Goal: Task Accomplishment & Management: Manage account settings

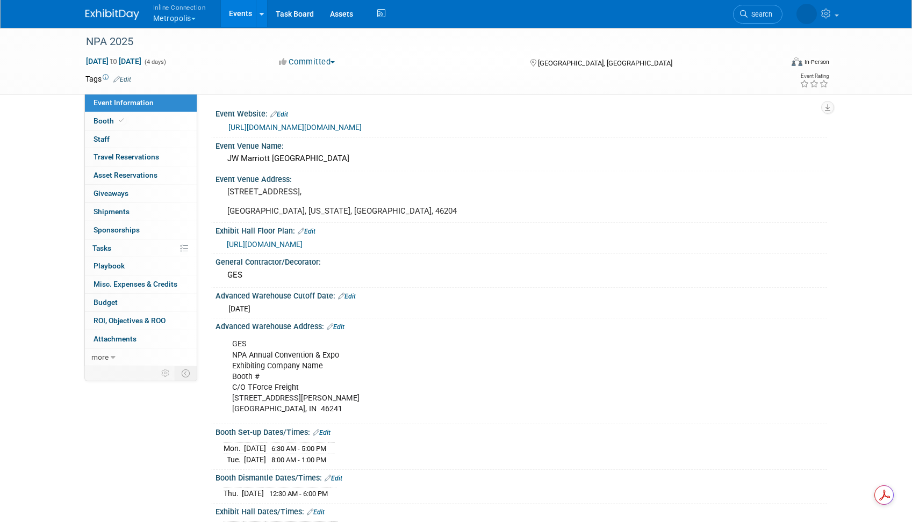
click at [196, 18] on span "button" at bounding box center [193, 19] width 4 height 2
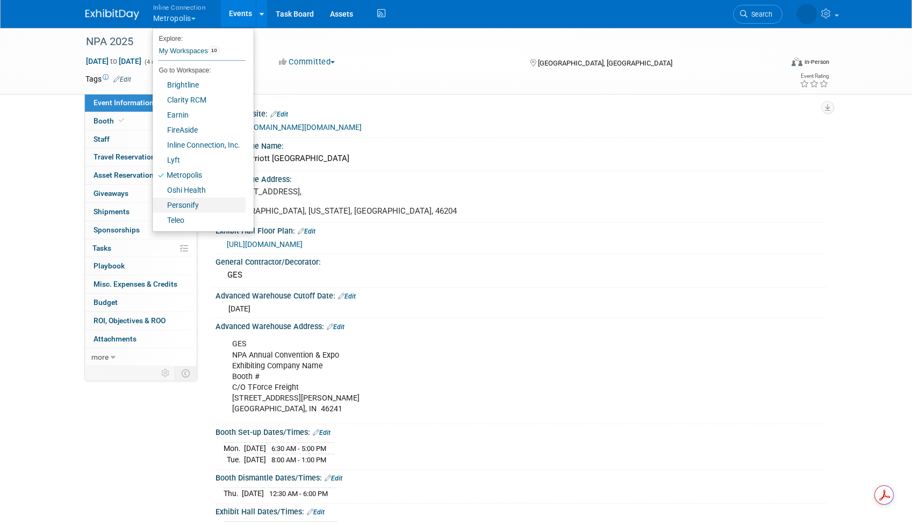
click at [195, 205] on link "Personify" at bounding box center [199, 205] width 93 height 15
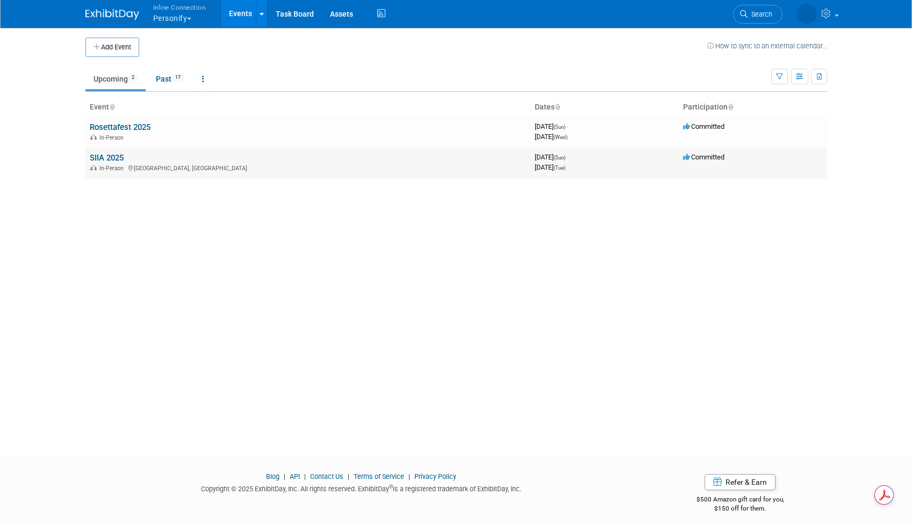
click at [114, 157] on link "SIIA 2025" at bounding box center [107, 158] width 34 height 10
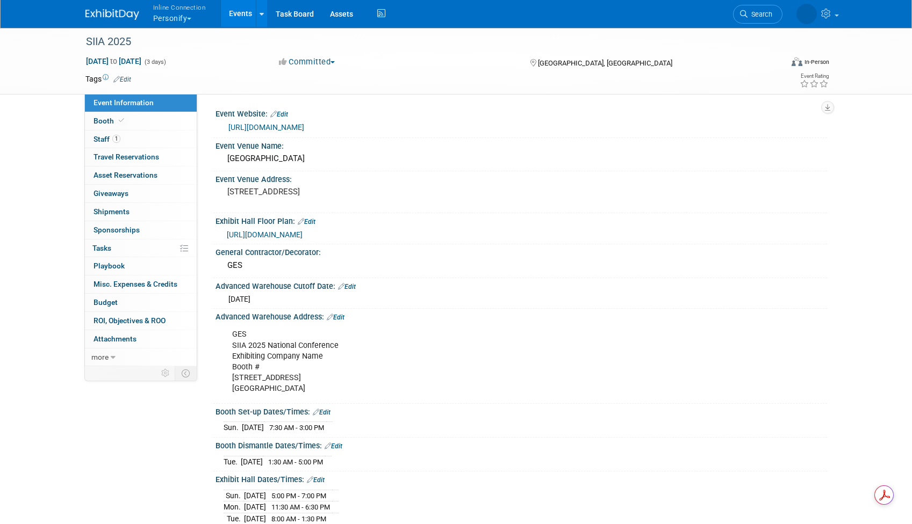
click at [335, 62] on span "button" at bounding box center [332, 62] width 4 height 2
click at [330, 109] on link "Not Going" at bounding box center [318, 109] width 85 height 15
click at [241, 22] on link "Events" at bounding box center [240, 13] width 39 height 27
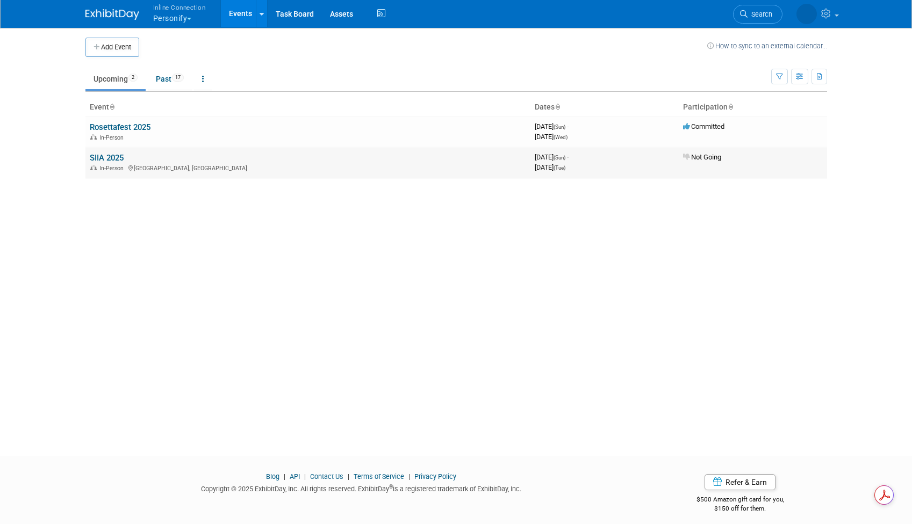
click at [342, 165] on div "In-Person Phoenix, AZ" at bounding box center [308, 167] width 436 height 9
click at [102, 157] on link "SIIA 2025" at bounding box center [107, 158] width 34 height 10
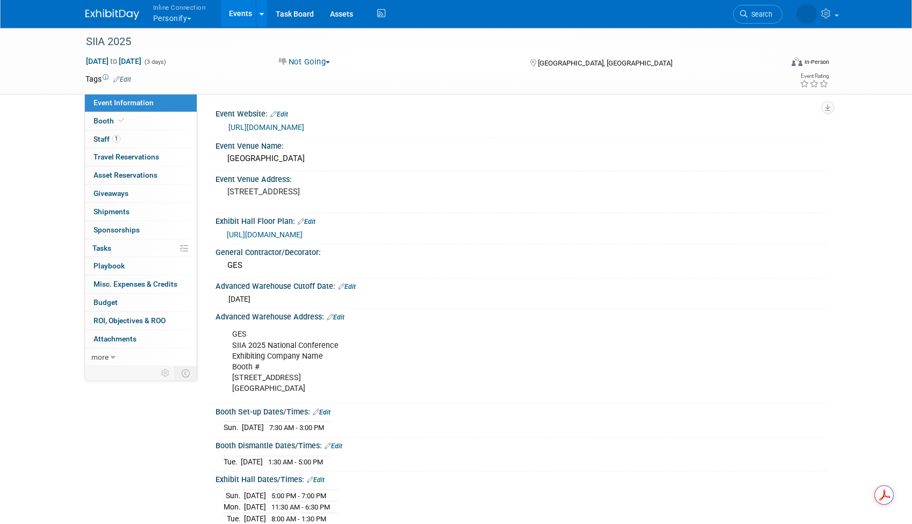
click at [235, 16] on link "Events" at bounding box center [240, 13] width 39 height 27
